Goal: Task Accomplishment & Management: Use online tool/utility

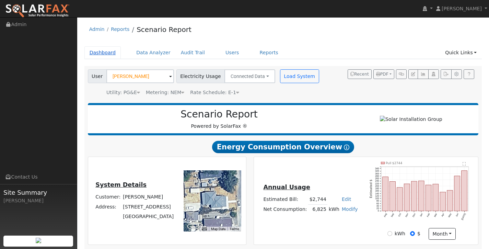
click at [104, 57] on link "Dashboard" at bounding box center [102, 52] width 37 height 13
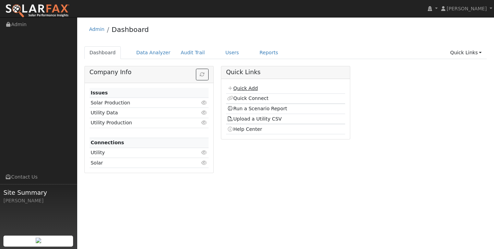
click at [243, 87] on link "Quick Add" at bounding box center [242, 87] width 31 height 5
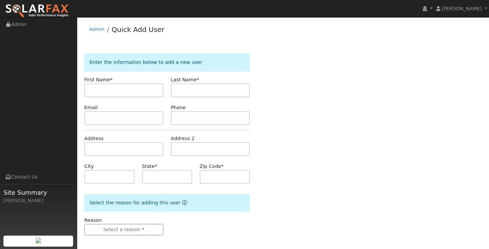
click at [131, 88] on input "text" at bounding box center [123, 90] width 79 height 14
type input "[PERSON_NAME]"
click at [201, 92] on input "text" at bounding box center [210, 90] width 79 height 14
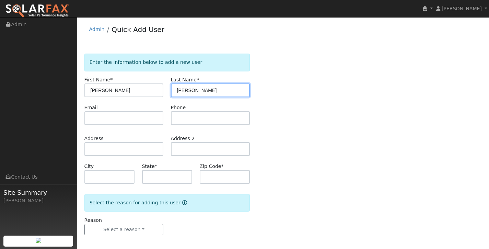
type input "[PERSON_NAME]"
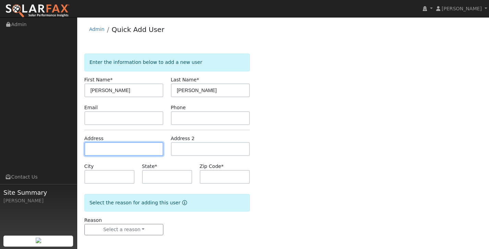
click at [122, 154] on input "text" at bounding box center [123, 149] width 79 height 14
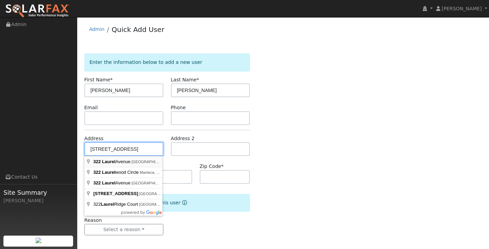
type input "[STREET_ADDRESS]"
type input "Oakdale"
type input "CA"
type input "95361"
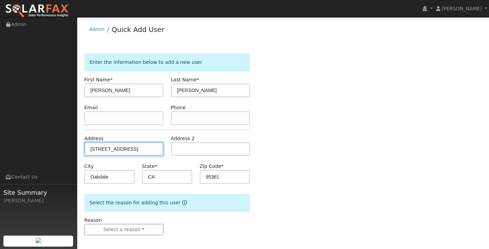
scroll to position [3, 0]
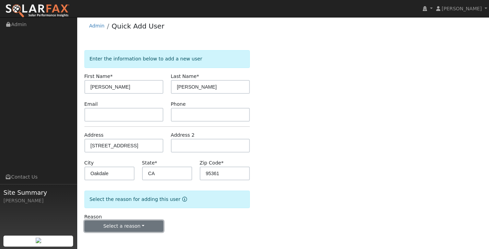
click at [147, 228] on button "Select a reason" at bounding box center [123, 226] width 79 height 12
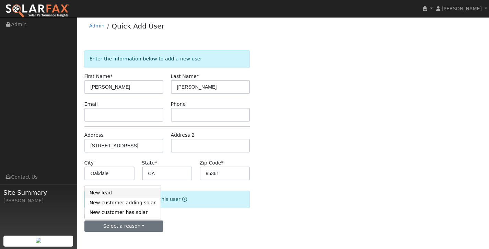
click at [136, 195] on link "New lead" at bounding box center [123, 193] width 76 height 10
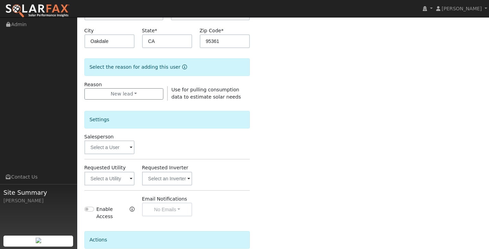
scroll to position [136, 0]
click at [108, 180] on input "text" at bounding box center [109, 178] width 50 height 14
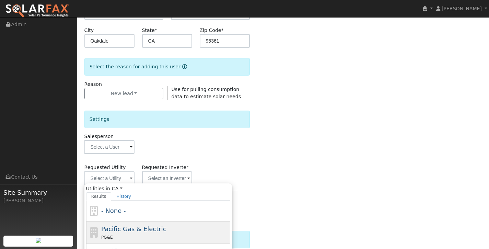
click at [130, 231] on span "Pacific Gas & Electric" at bounding box center [133, 228] width 65 height 7
type input "Pacific Gas & Electric"
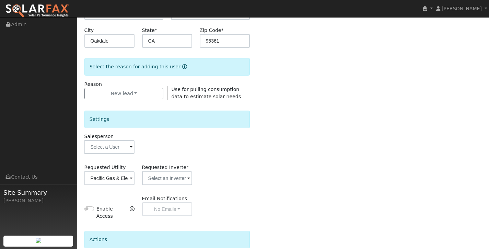
scroll to position [200, 0]
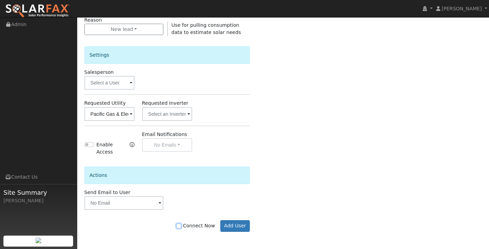
click at [181, 227] on input "Connect Now" at bounding box center [178, 225] width 5 height 5
checkbox input "true"
click at [229, 224] on button "Add User" at bounding box center [235, 226] width 30 height 12
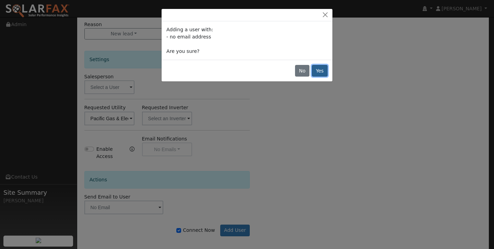
click at [324, 70] on button "Yes" at bounding box center [320, 71] width 16 height 12
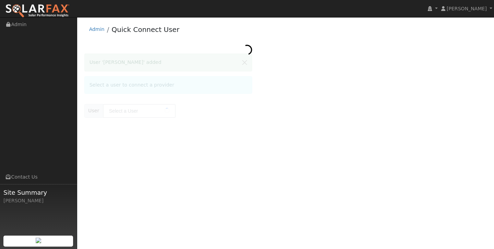
type input "[PERSON_NAME]"
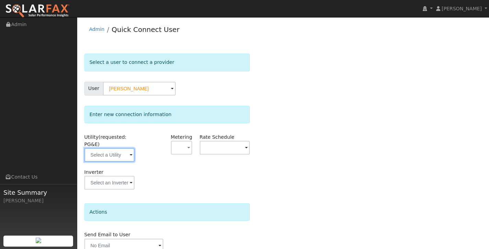
click at [124, 156] on input "text" at bounding box center [109, 155] width 50 height 14
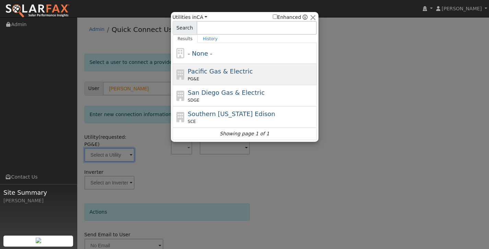
click at [222, 79] on div "PG&E" at bounding box center [251, 79] width 127 height 6
type input "PG&E"
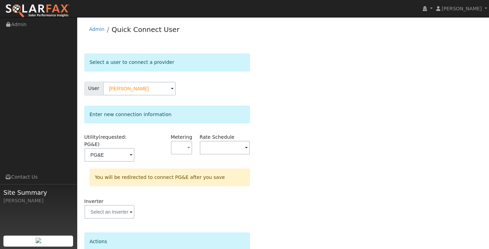
scroll to position [61, 0]
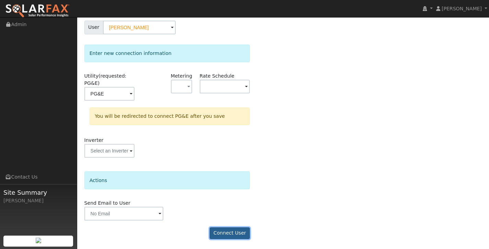
click at [223, 234] on button "Connect User" at bounding box center [230, 233] width 40 height 12
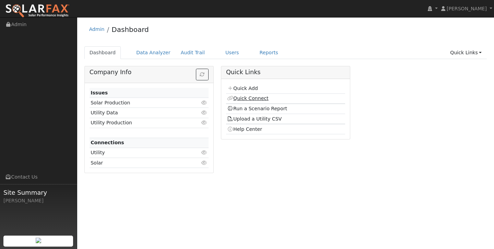
click at [244, 99] on link "Quick Connect" at bounding box center [247, 97] width 41 height 5
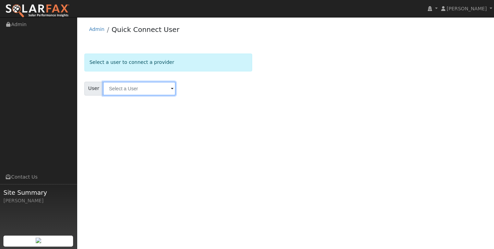
type input "h"
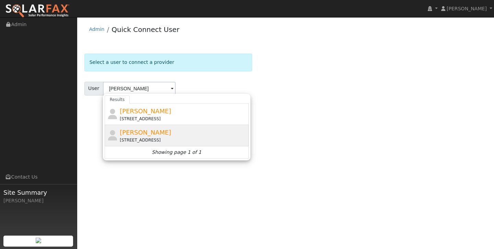
click at [152, 132] on span "Garrett Martin" at bounding box center [145, 132] width 51 height 7
type input "Garrett Martin"
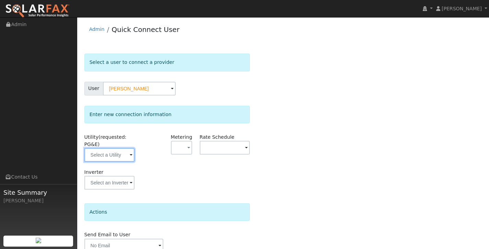
click at [127, 157] on input "text" at bounding box center [109, 155] width 50 height 14
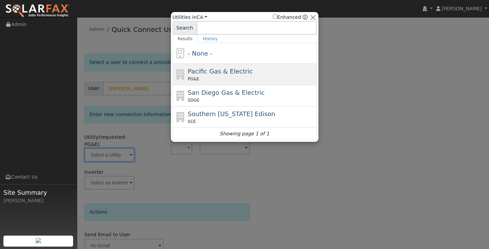
click at [220, 71] on span "Pacific Gas & Electric" at bounding box center [220, 71] width 65 height 7
type input "PG&E"
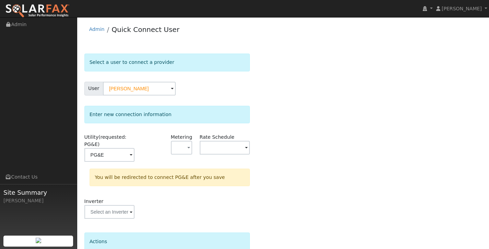
scroll to position [61, 0]
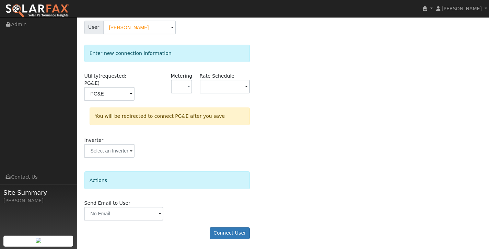
click at [234, 227] on div "Connect User" at bounding box center [167, 233] width 173 height 12
click at [227, 236] on button "Connect User" at bounding box center [230, 233] width 40 height 12
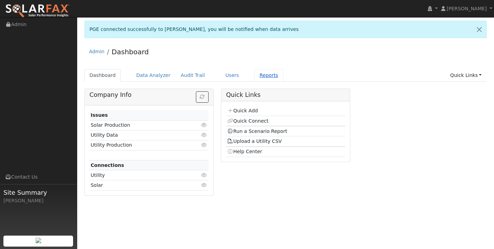
click at [259, 74] on link "Reports" at bounding box center [269, 75] width 29 height 13
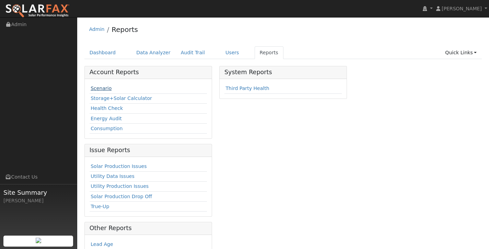
click at [100, 87] on link "Scenario" at bounding box center [101, 87] width 21 height 5
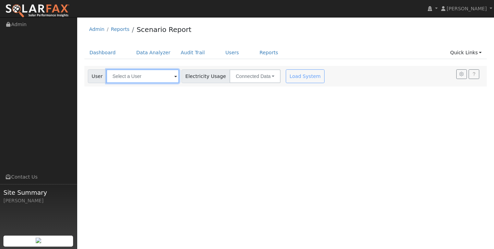
click at [150, 79] on input "text" at bounding box center [142, 76] width 73 height 14
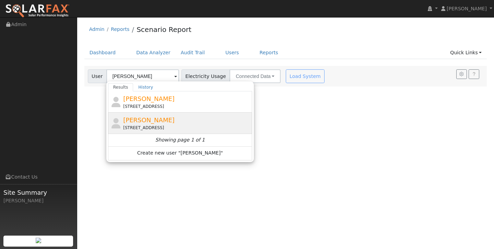
click at [154, 126] on div "[STREET_ADDRESS]" at bounding box center [186, 128] width 127 height 6
type input "[PERSON_NAME]"
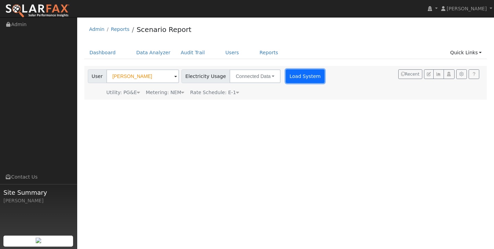
click at [293, 74] on button "Load System" at bounding box center [305, 76] width 39 height 14
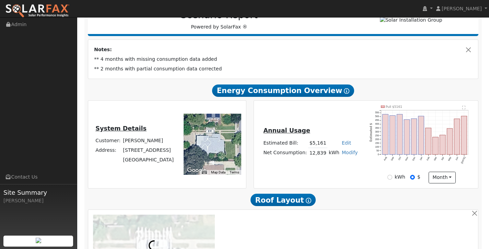
scroll to position [99, 0]
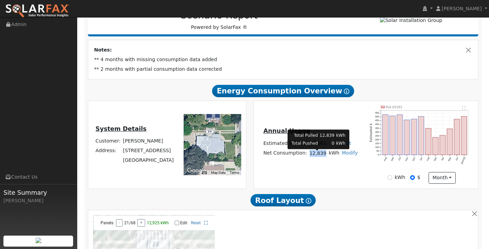
drag, startPoint x: 324, startPoint y: 156, endPoint x: 309, endPoint y: 156, distance: 15.1
click at [309, 156] on td "12,839" at bounding box center [317, 153] width 19 height 10
copy td "12,839"
click at [323, 178] on div "Annual Usage Estimated Bill: $5,161 Edit Estimated Bill $ Annual Net Consumptio…" at bounding box center [366, 145] width 222 height 78
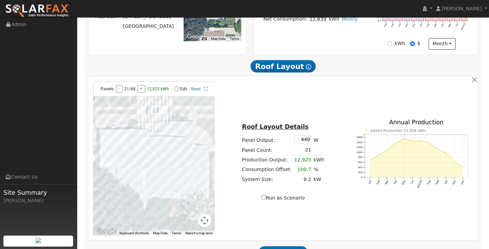
scroll to position [311, 0]
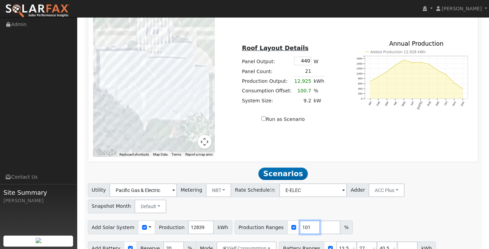
click at [304, 220] on input "101" at bounding box center [310, 227] width 21 height 14
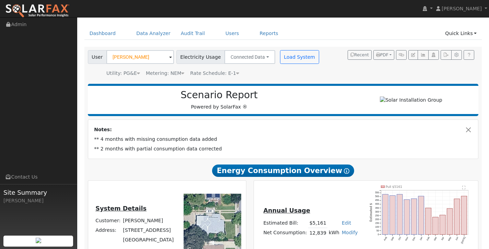
scroll to position [0, 0]
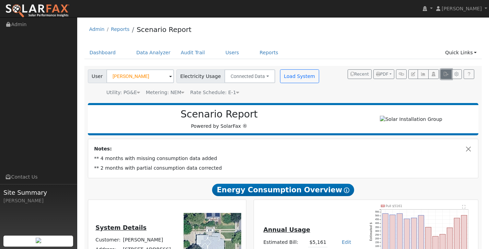
click at [446, 76] on icon "button" at bounding box center [445, 74] width 5 height 4
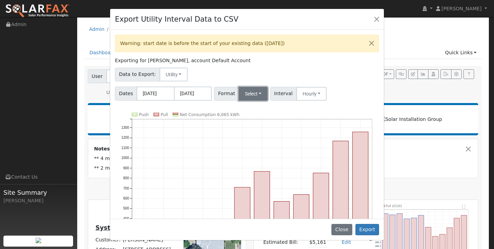
click at [255, 99] on button "Select" at bounding box center [253, 94] width 29 height 14
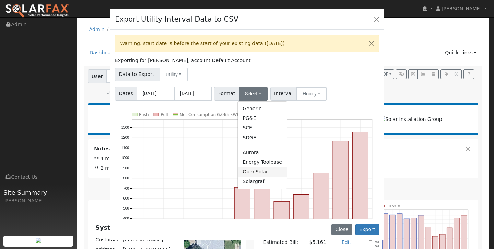
click at [251, 171] on link "OpenSolar" at bounding box center [262, 172] width 49 height 10
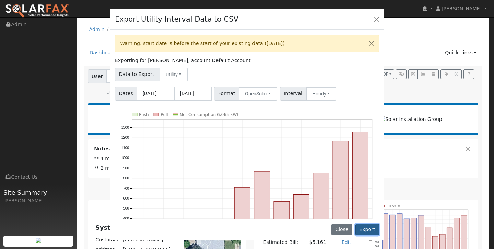
click at [360, 229] on button "Export" at bounding box center [367, 230] width 24 height 12
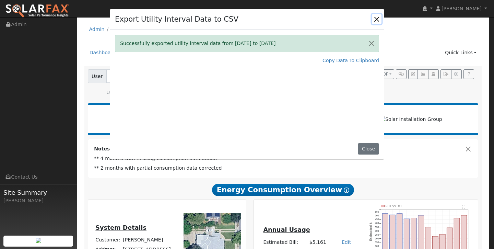
click at [376, 14] on button "Close" at bounding box center [377, 19] width 10 height 10
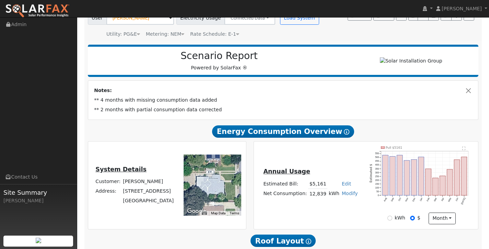
scroll to position [58, 0]
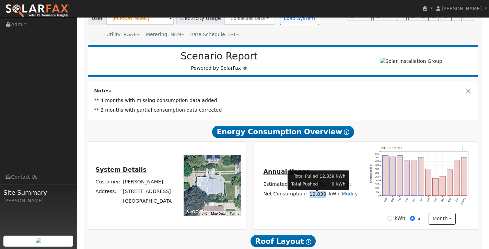
drag, startPoint x: 324, startPoint y: 196, endPoint x: 309, endPoint y: 197, distance: 14.5
click at [309, 197] on td "12,839" at bounding box center [317, 194] width 19 height 10
click at [316, 197] on td "12,839" at bounding box center [317, 194] width 19 height 10
drag, startPoint x: 324, startPoint y: 197, endPoint x: 309, endPoint y: 196, distance: 14.8
click at [309, 196] on td "12,839" at bounding box center [317, 194] width 19 height 10
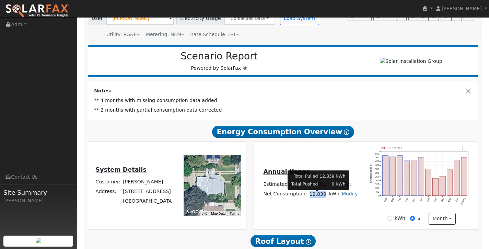
copy td "12,839"
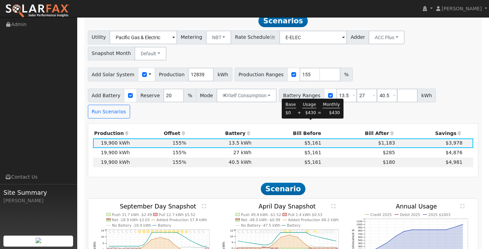
scroll to position [457, 0]
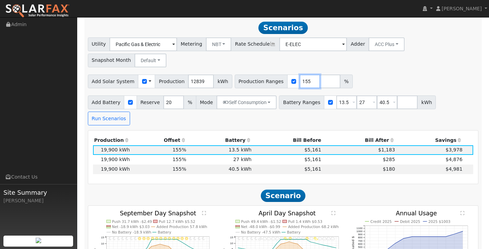
click at [302, 74] on input "155" at bounding box center [310, 81] width 21 height 14
type input "173"
click at [344, 95] on input "13.5" at bounding box center [346, 102] width 21 height 14
type input "27"
type input "40.5"
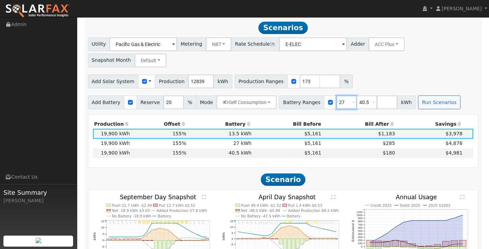
type input "27"
click at [364, 95] on input "40.5" at bounding box center [366, 102] width 21 height 14
type input "4"
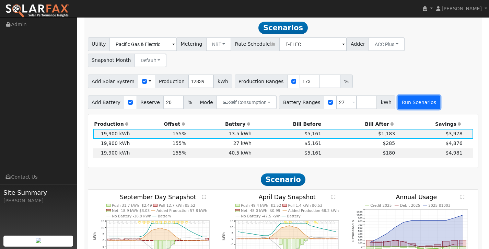
click at [418, 95] on button "Run Scenarios" at bounding box center [419, 102] width 42 height 14
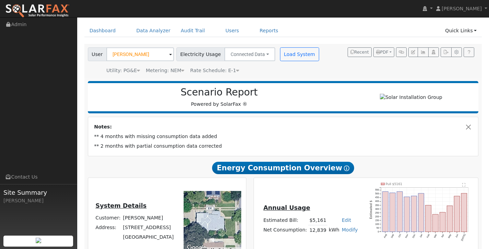
scroll to position [25, 0]
